Goal: Task Accomplishment & Management: Manage account settings

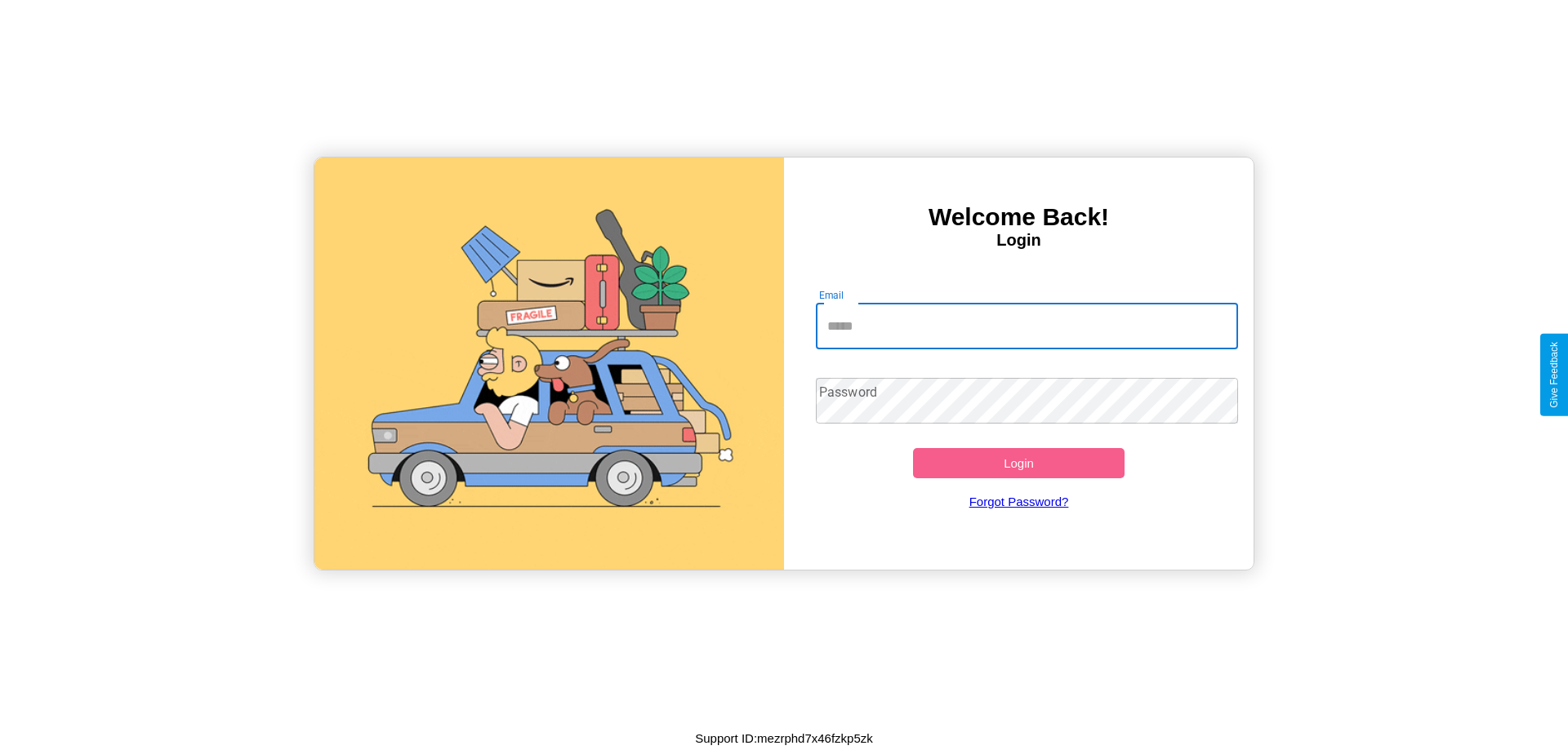
click at [1027, 325] on input "Email" at bounding box center [1027, 327] width 423 height 46
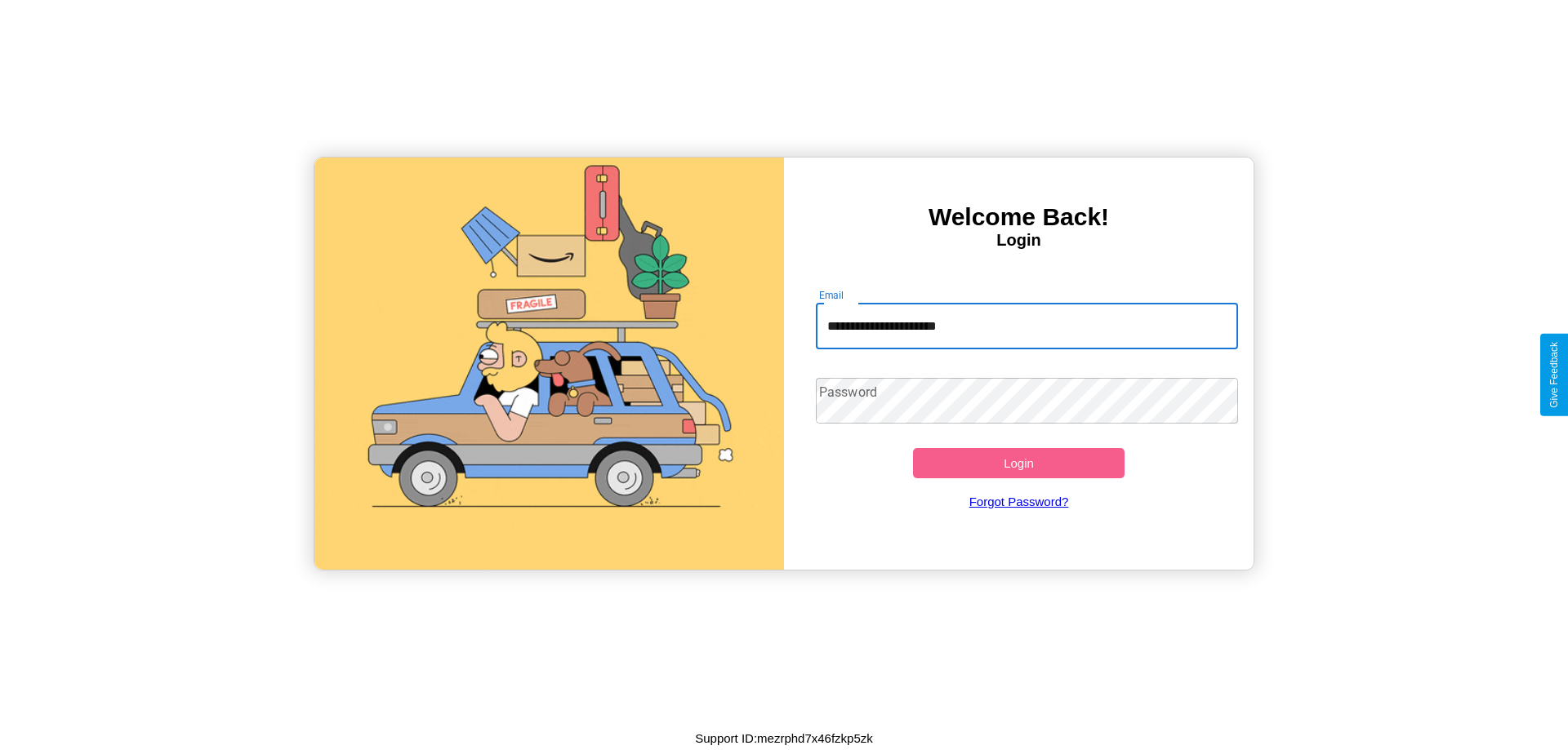
type input "**********"
click at [1019, 463] on button "Login" at bounding box center [1019, 464] width 212 height 30
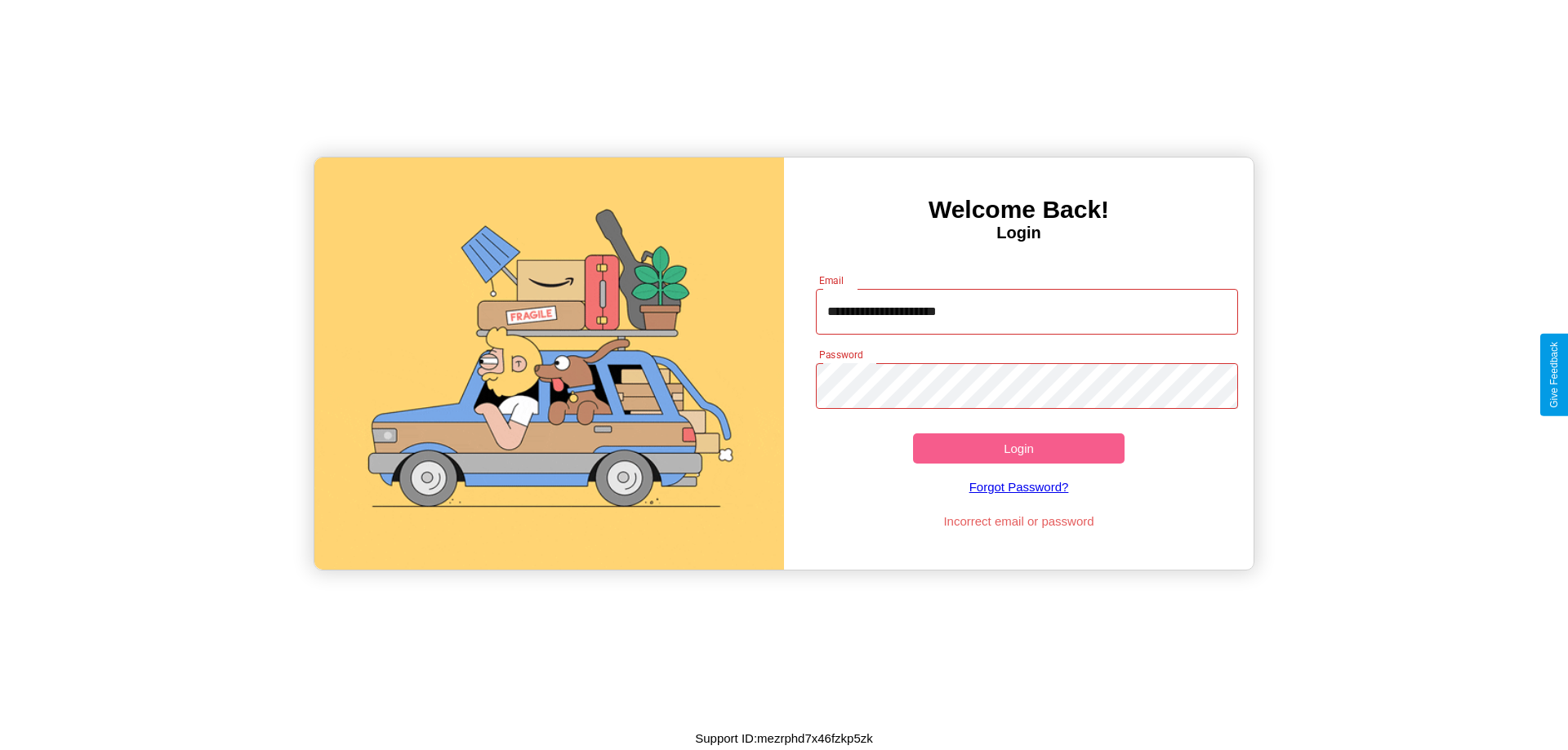
click at [1019, 449] on button "Login" at bounding box center [1019, 449] width 212 height 30
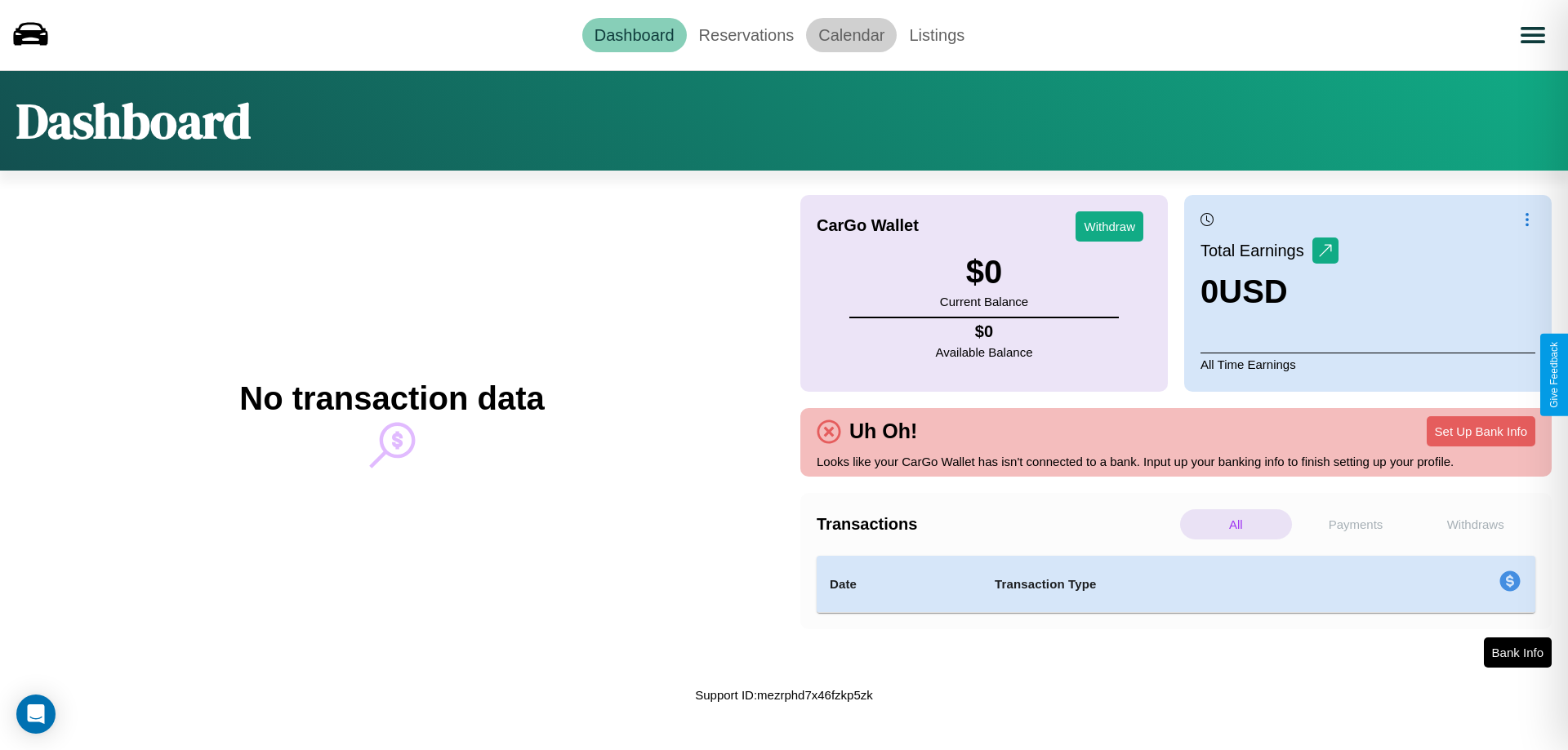
click at [851, 35] on link "Calendar" at bounding box center [851, 35] width 90 height 35
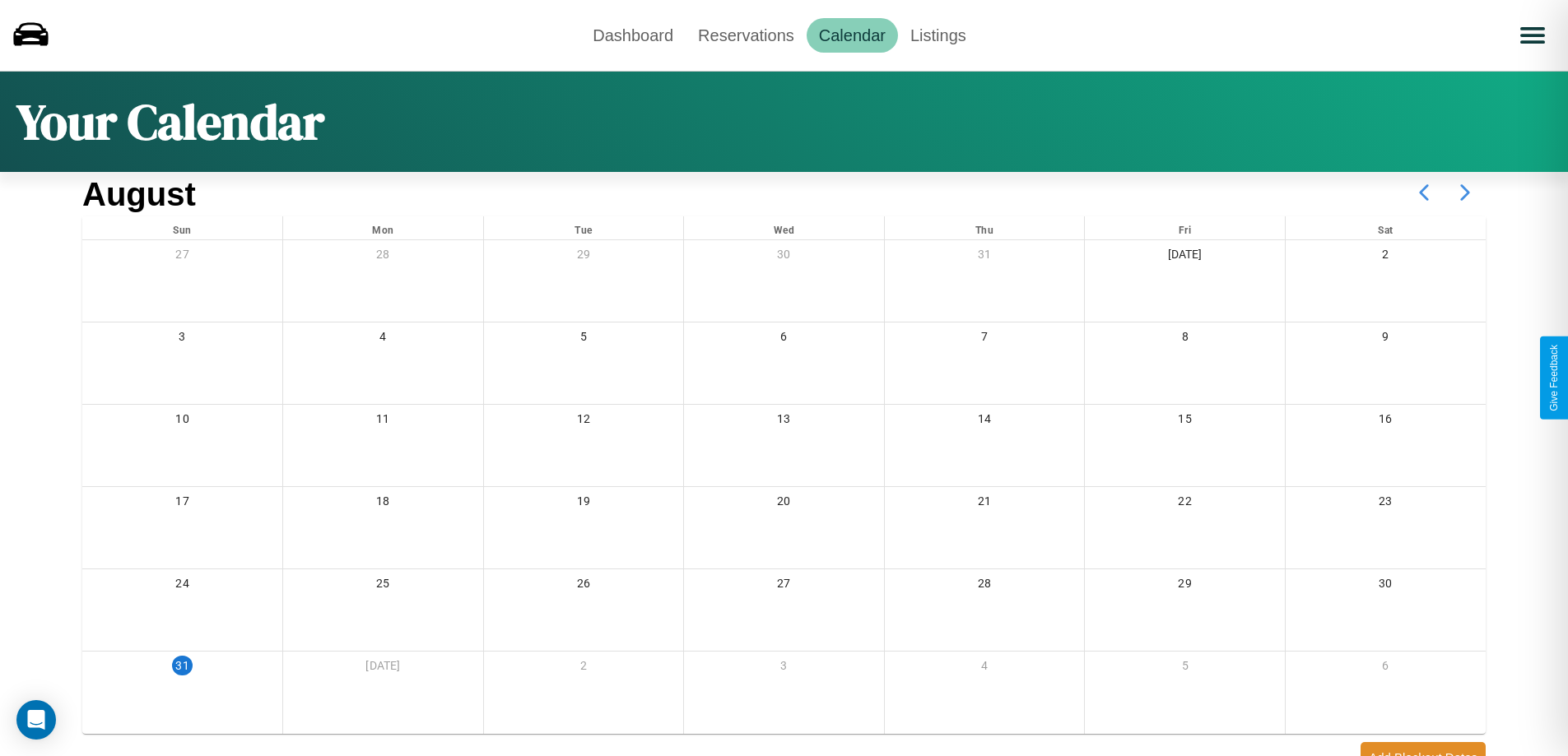
click at [1464, 193] on icon at bounding box center [1464, 192] width 41 height 41
click at [745, 35] on link "Reservations" at bounding box center [745, 35] width 121 height 35
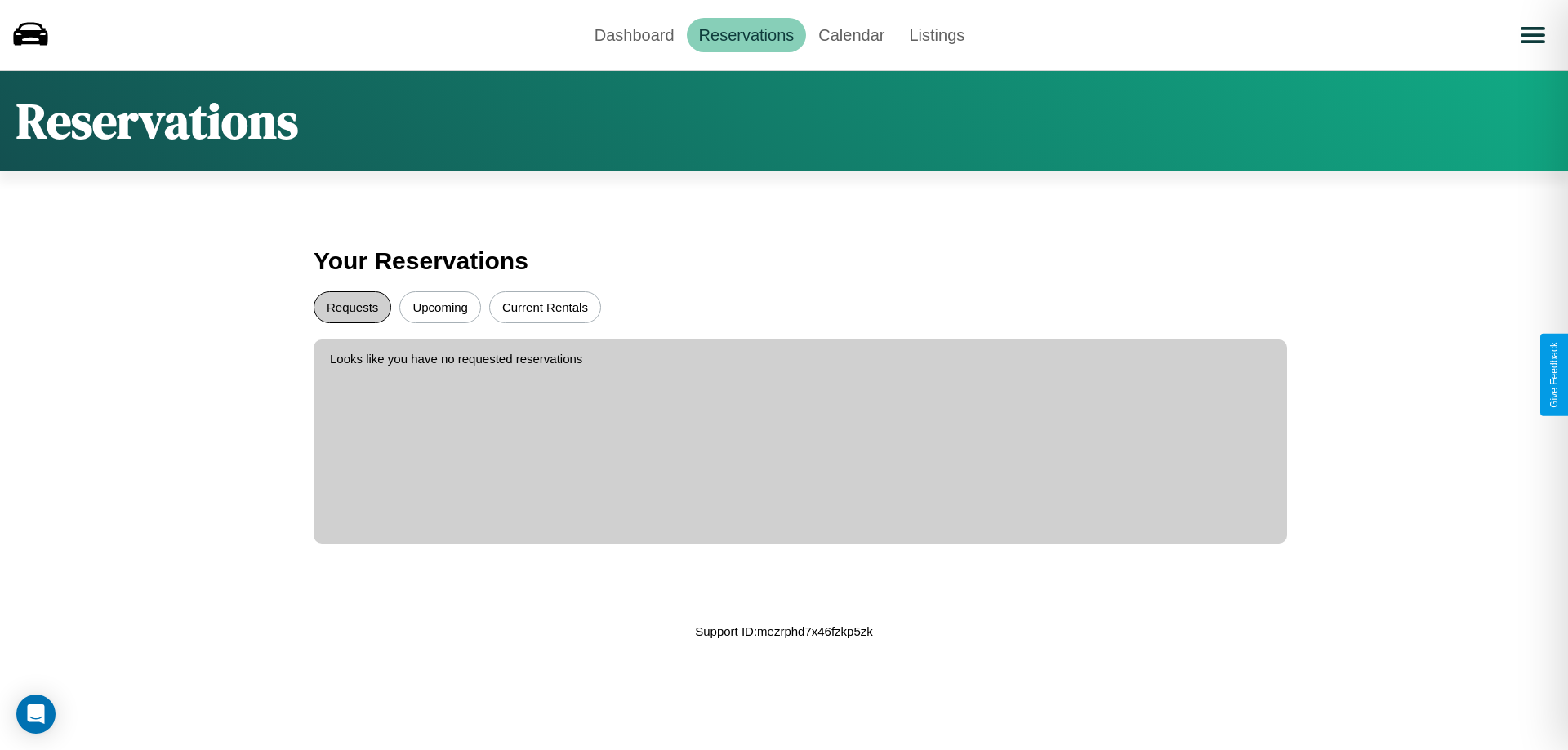
click at [352, 307] on button "Requests" at bounding box center [352, 308] width 77 height 32
click at [440, 307] on button "Upcoming" at bounding box center [440, 308] width 82 height 32
click at [634, 35] on link "Dashboard" at bounding box center [635, 35] width 105 height 35
